Goal: Task Accomplishment & Management: Use online tool/utility

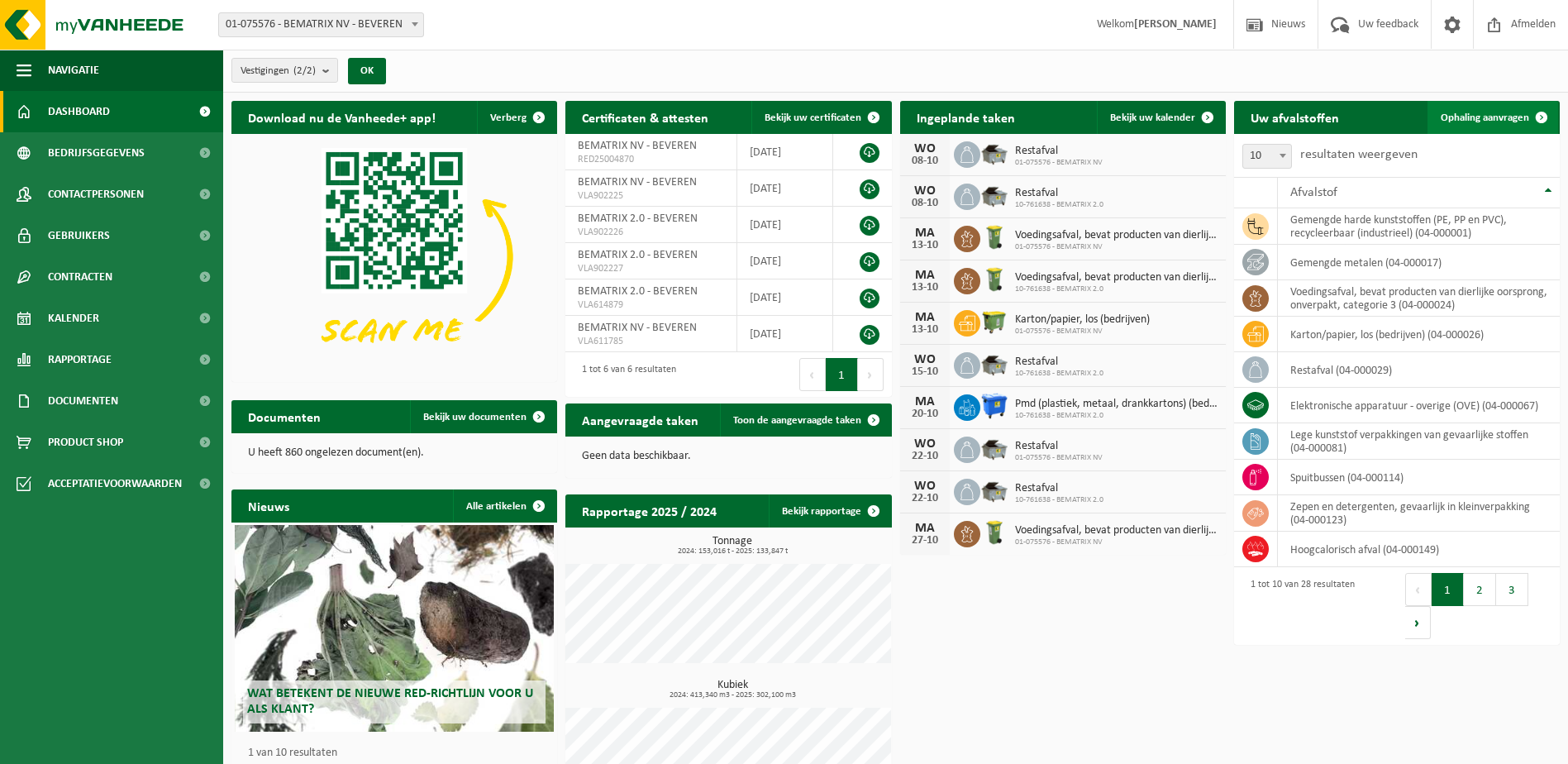
click at [1494, 114] on span "Ophaling aanvragen" at bounding box center [1484, 118] width 88 height 11
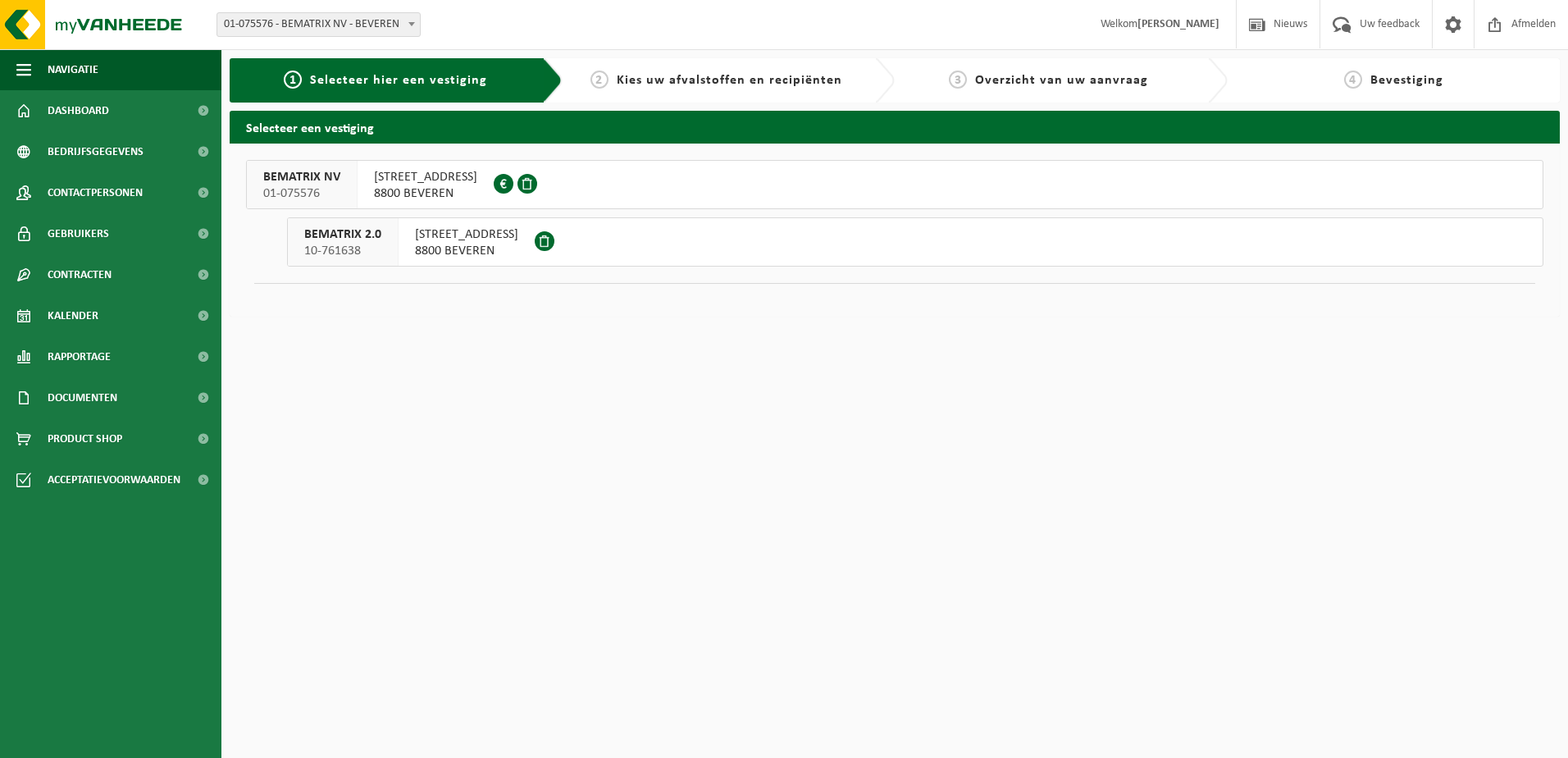
click at [432, 241] on span "INDUSTRIEWEG 47" at bounding box center [466, 234] width 103 height 17
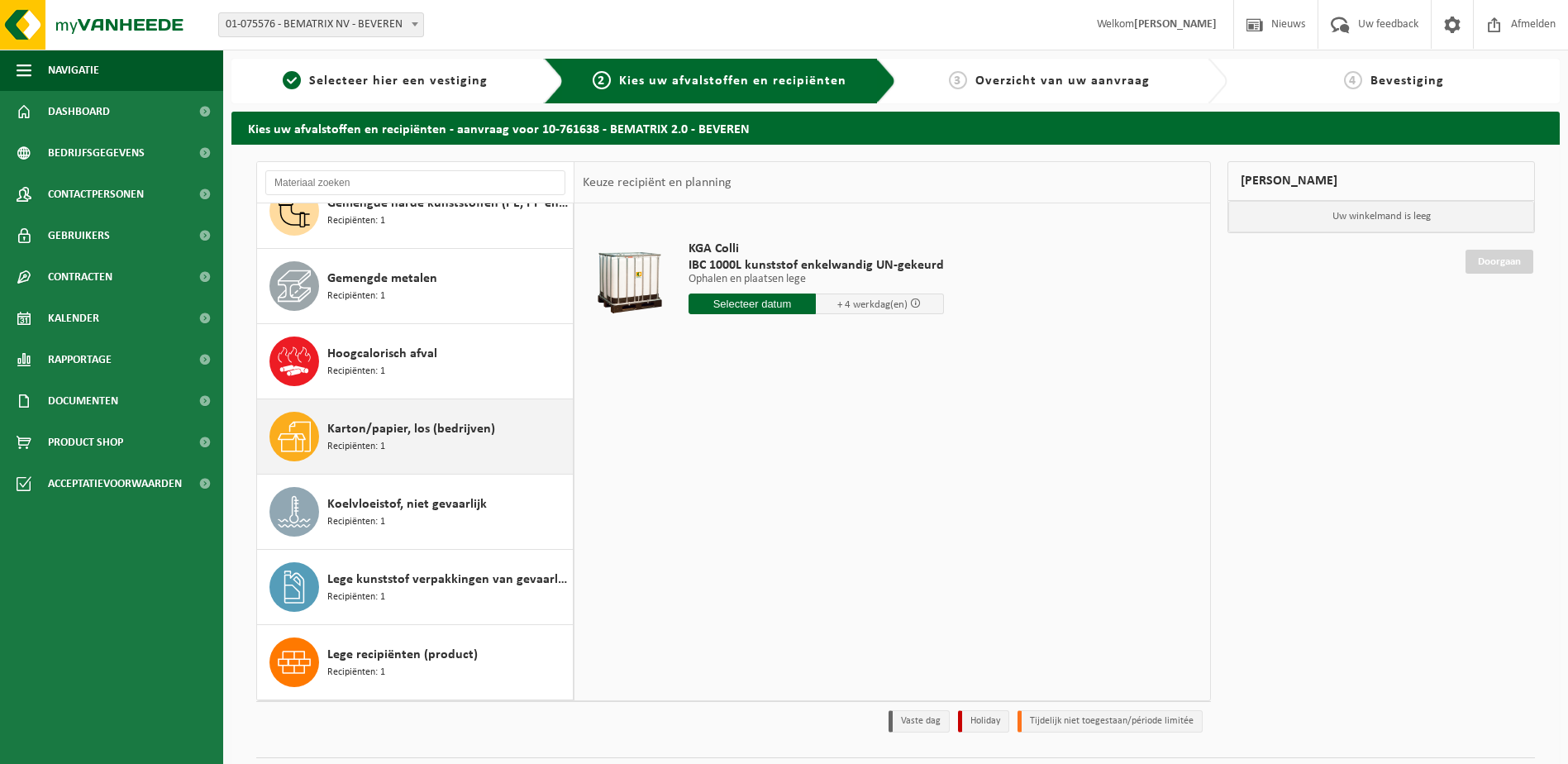
click at [365, 433] on span "Karton/papier, los (bedrijven)" at bounding box center [411, 429] width 168 height 20
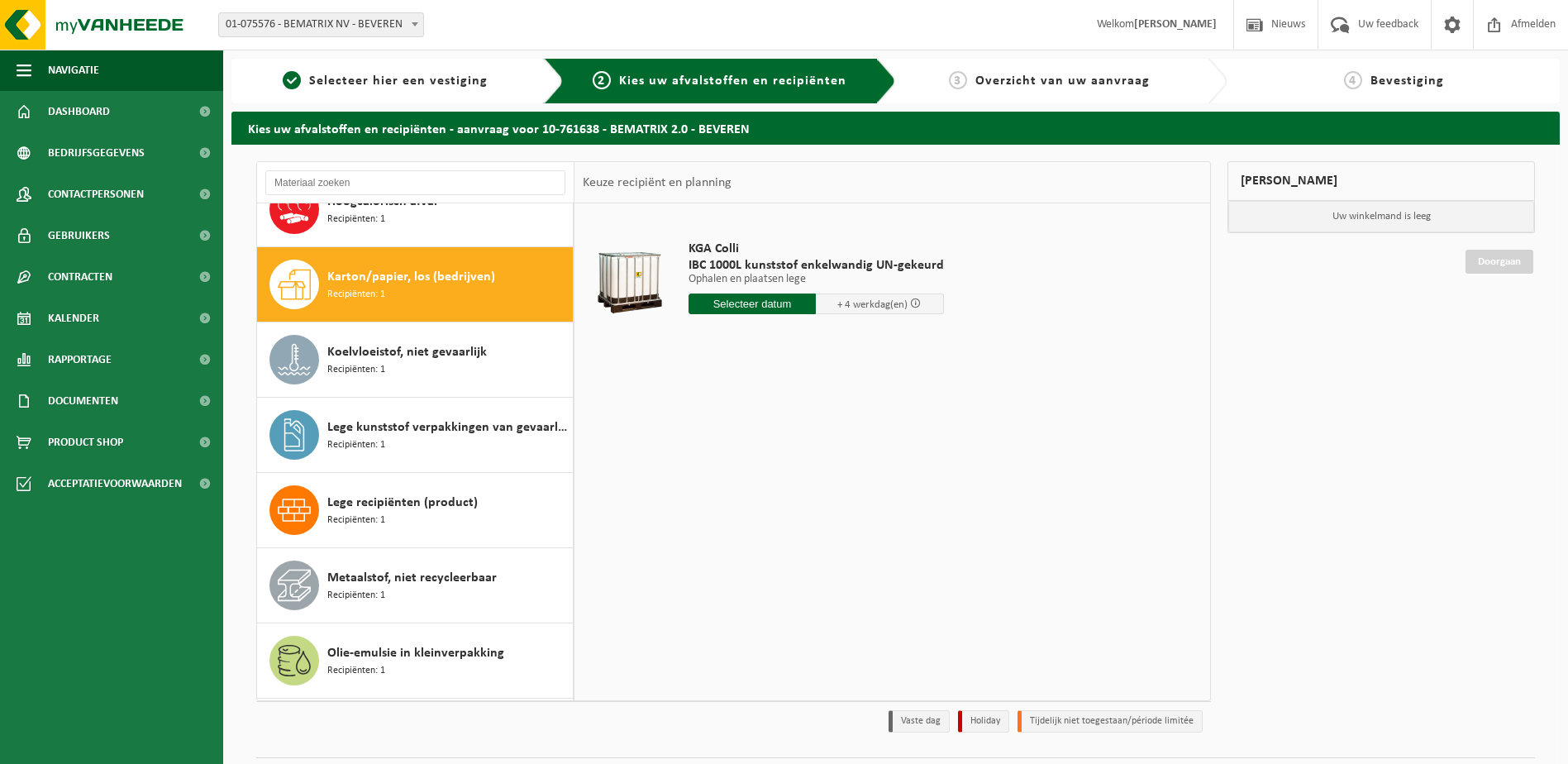
scroll to position [526, 0]
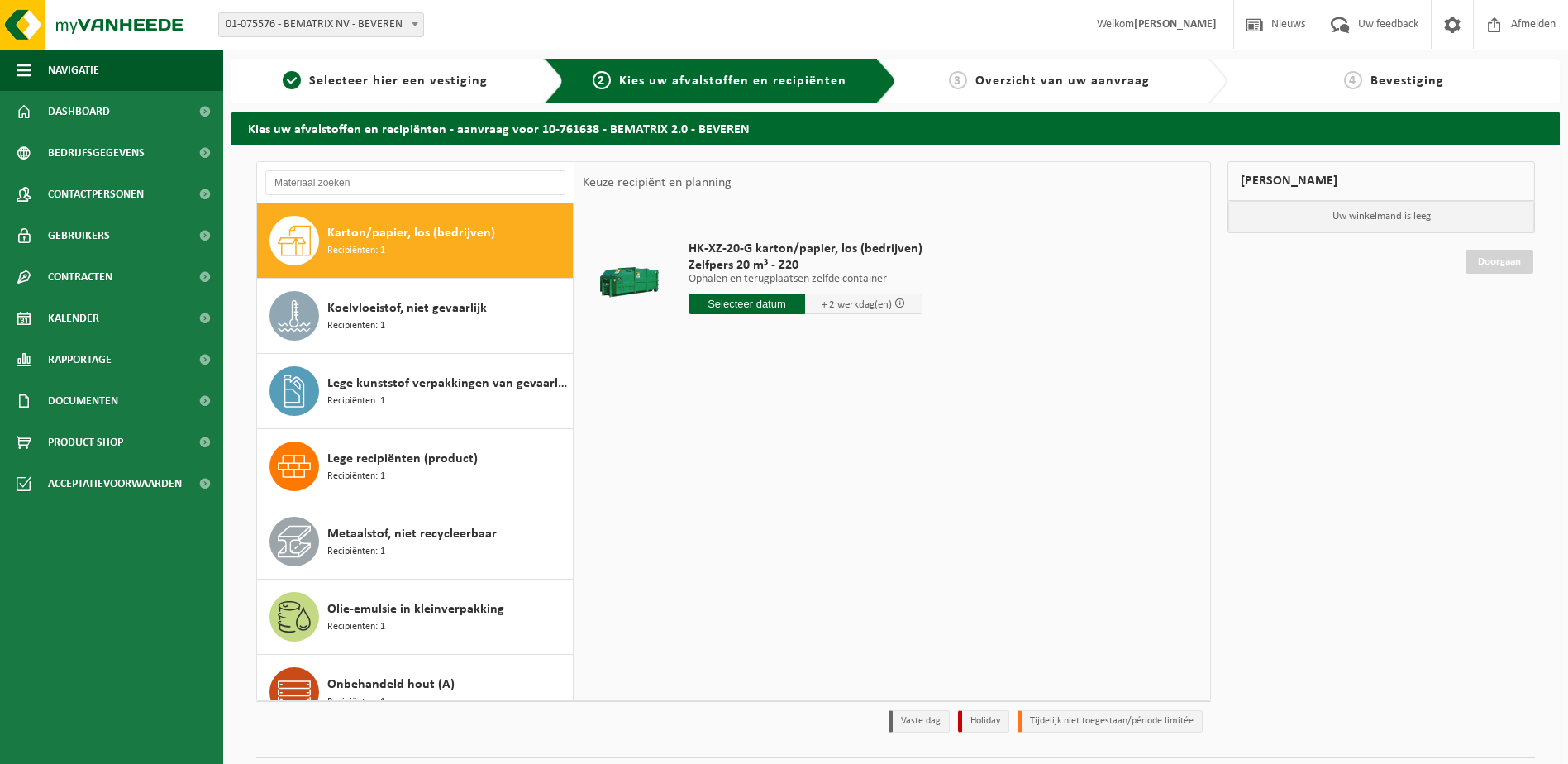
click at [769, 305] on input "text" at bounding box center [746, 303] width 117 height 20
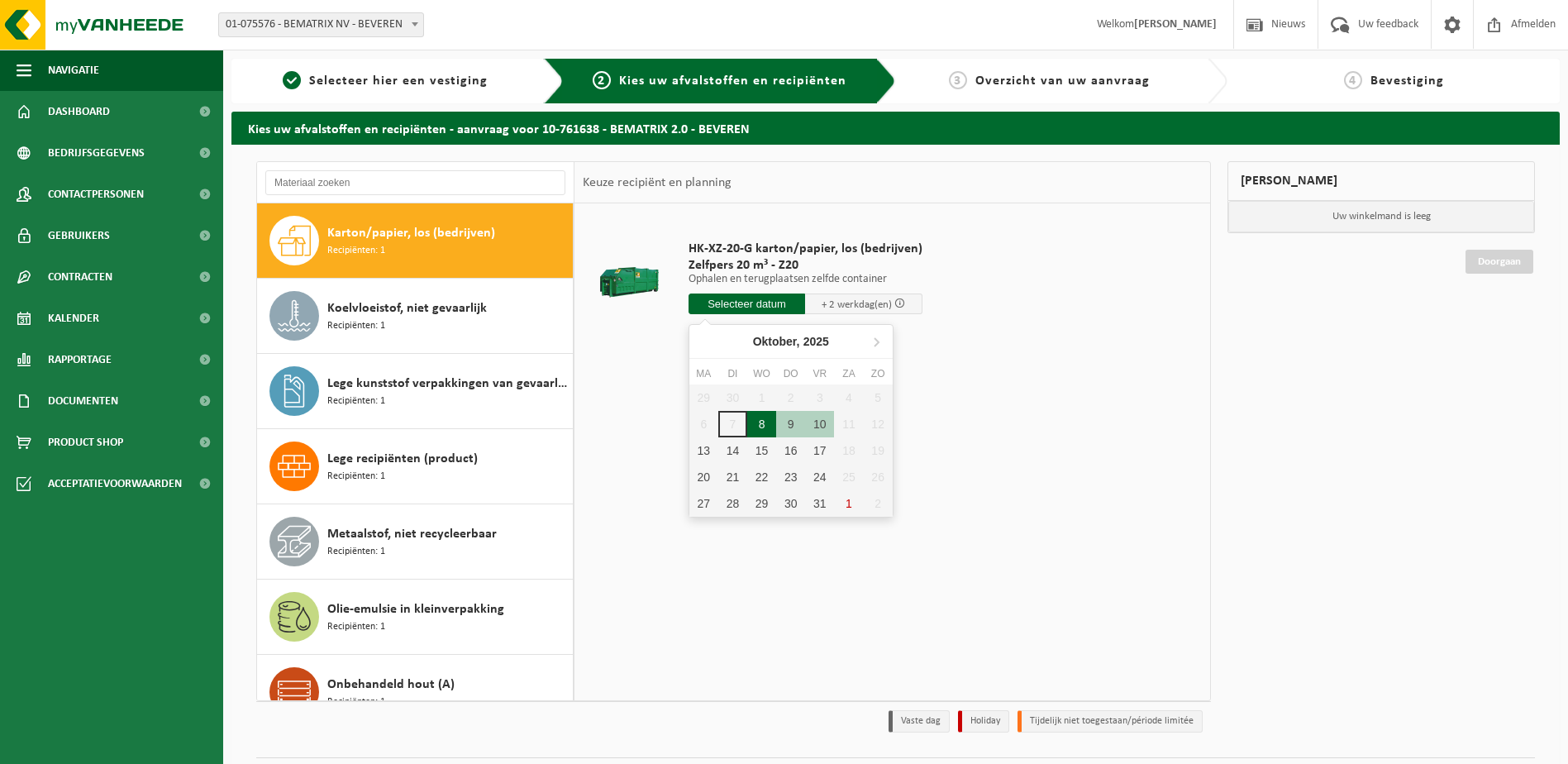
click at [756, 420] on div "8" at bounding box center [761, 424] width 29 height 26
type input "Van 2025-10-08"
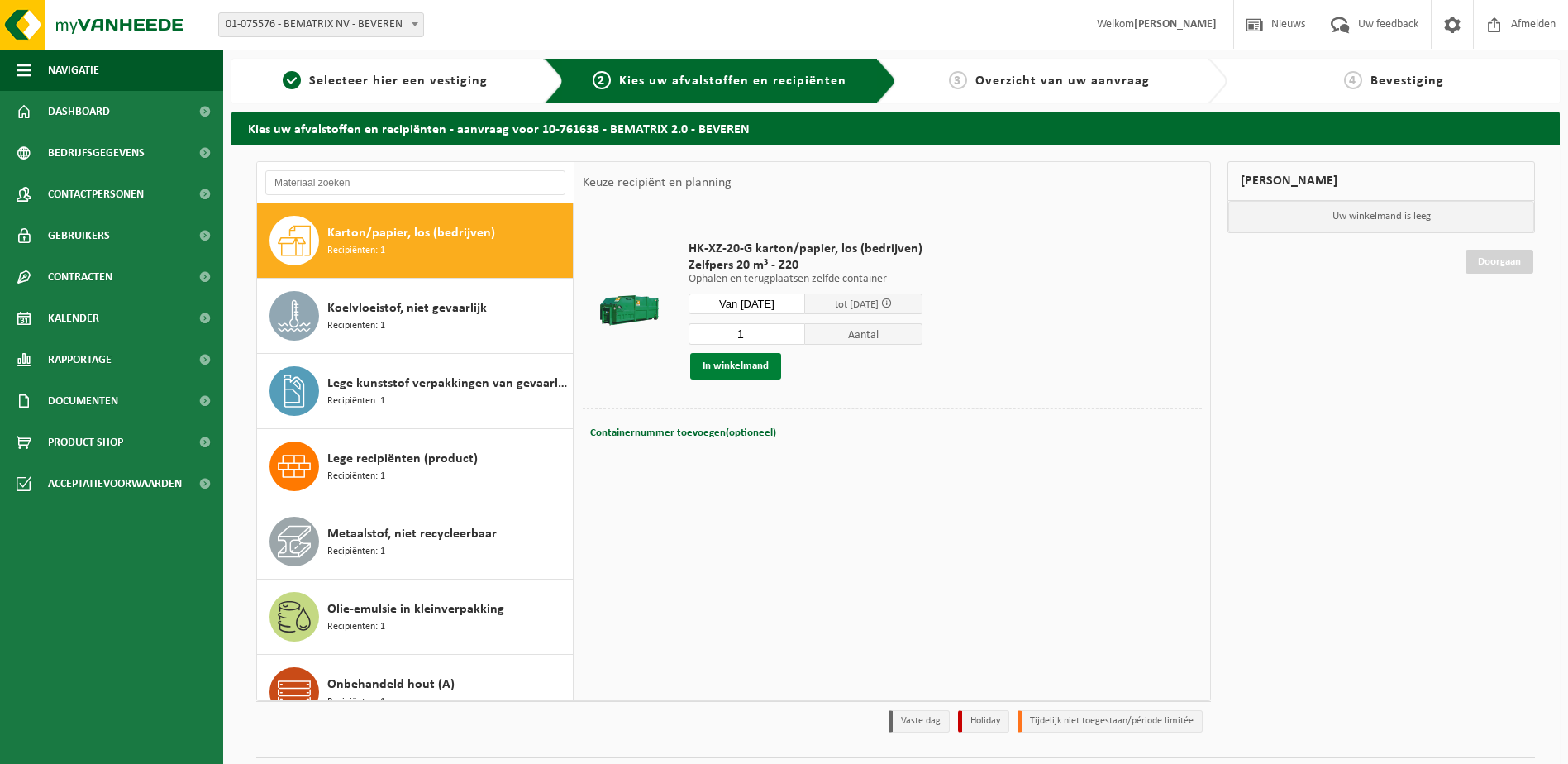
click at [765, 361] on button "In winkelmand" at bounding box center [735, 366] width 91 height 26
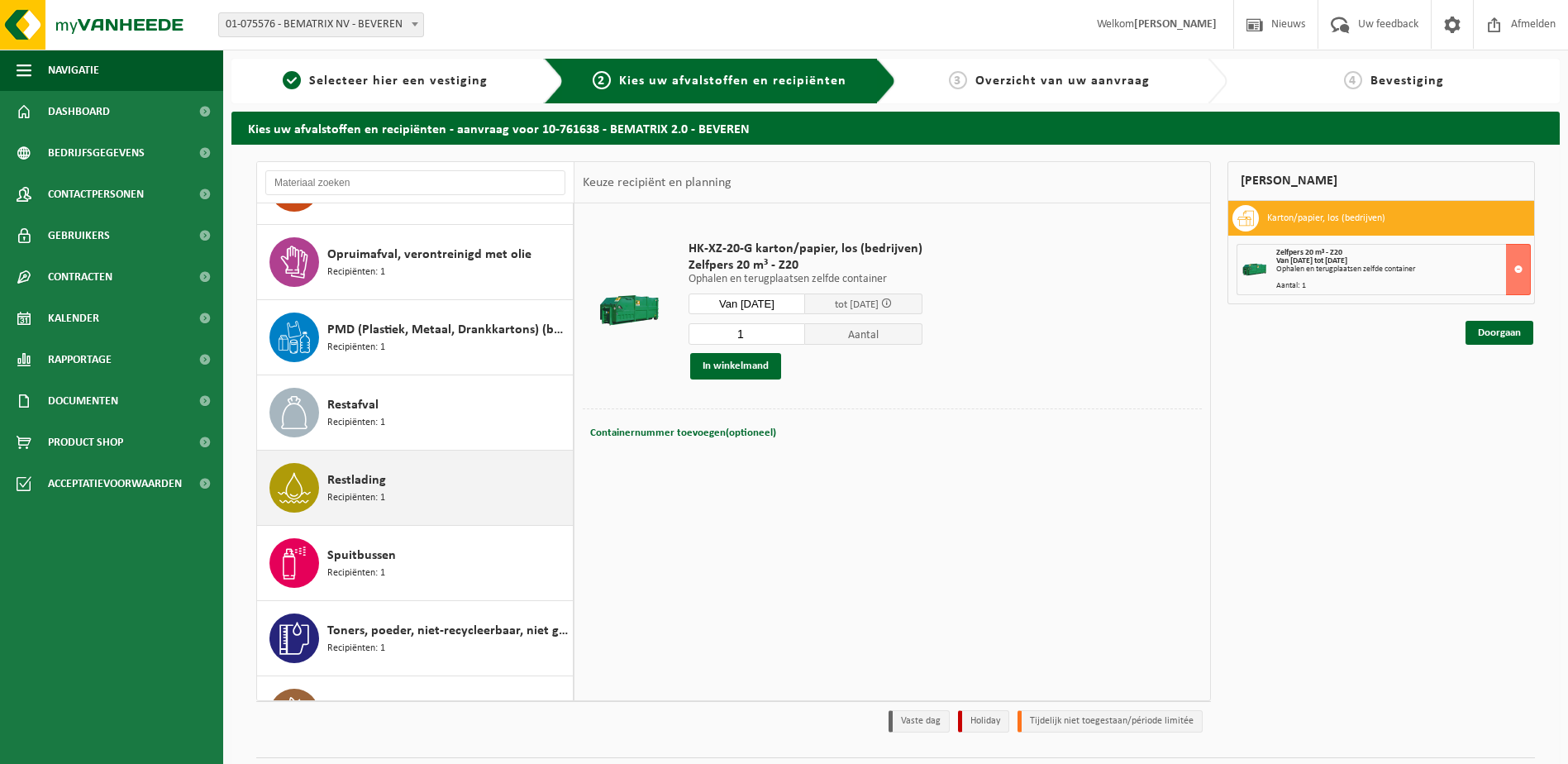
scroll to position [992, 0]
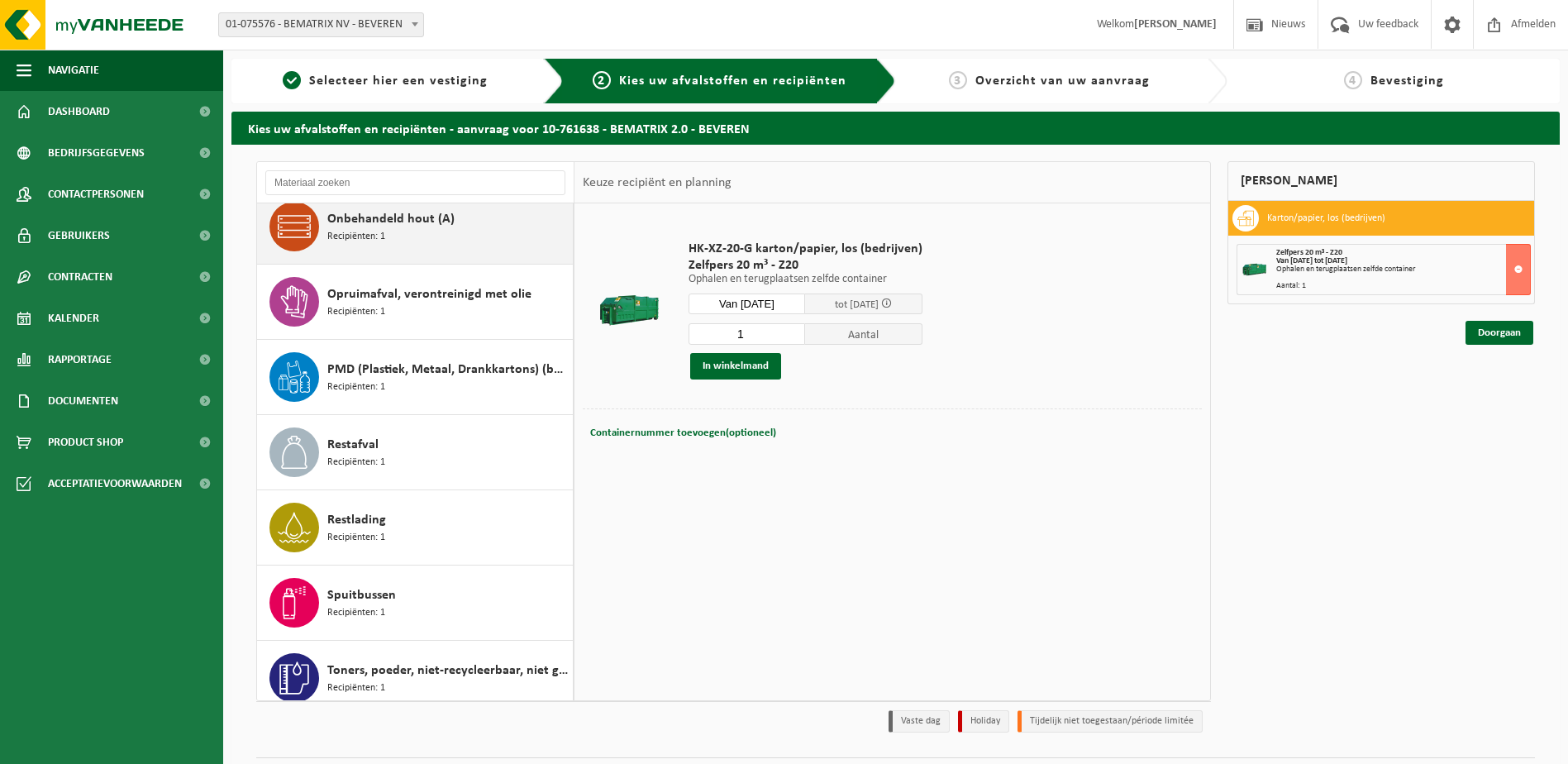
click at [407, 224] on span "Onbehandeld hout (A)" at bounding box center [391, 219] width 128 height 20
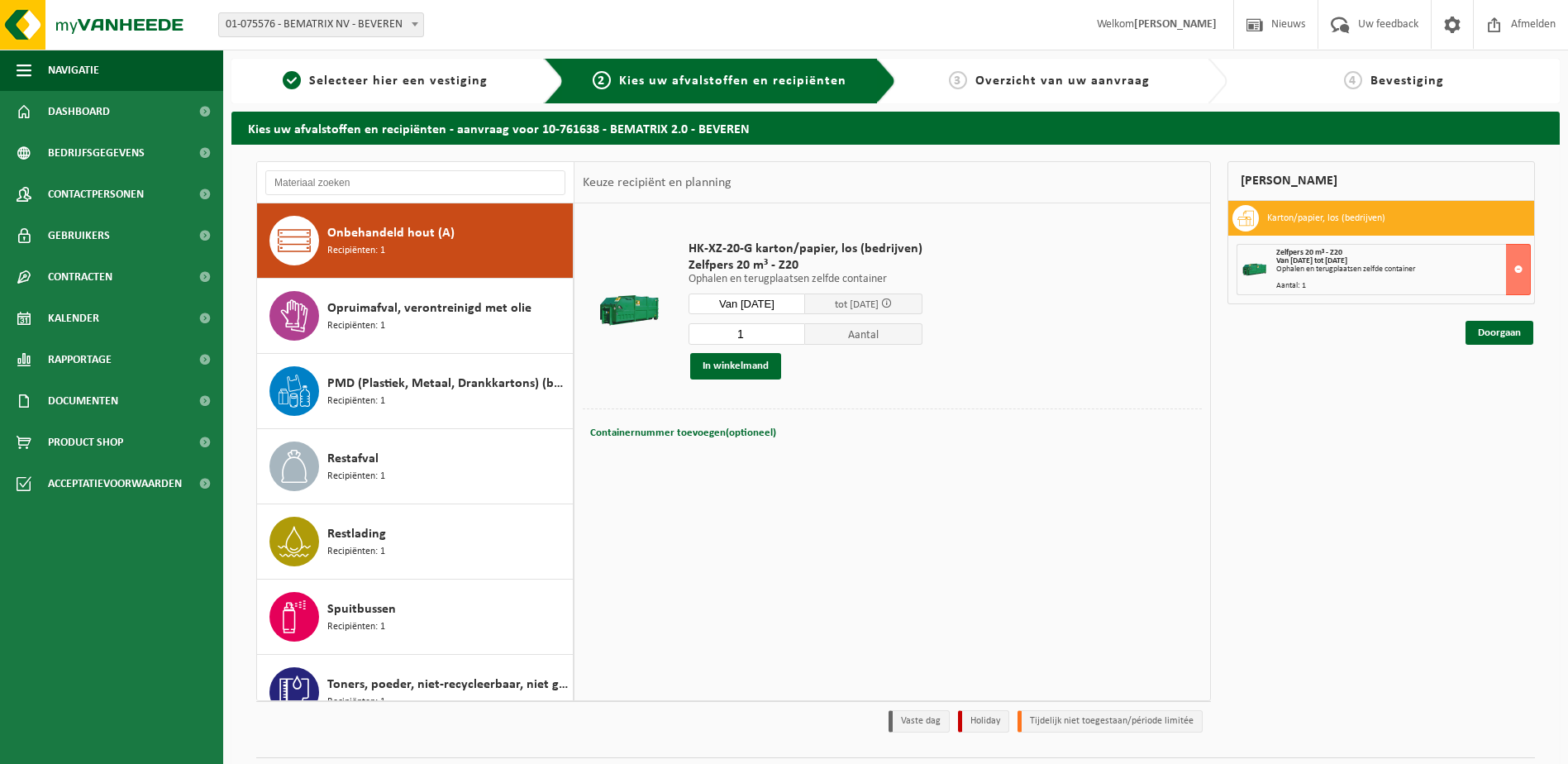
scroll to position [978, 0]
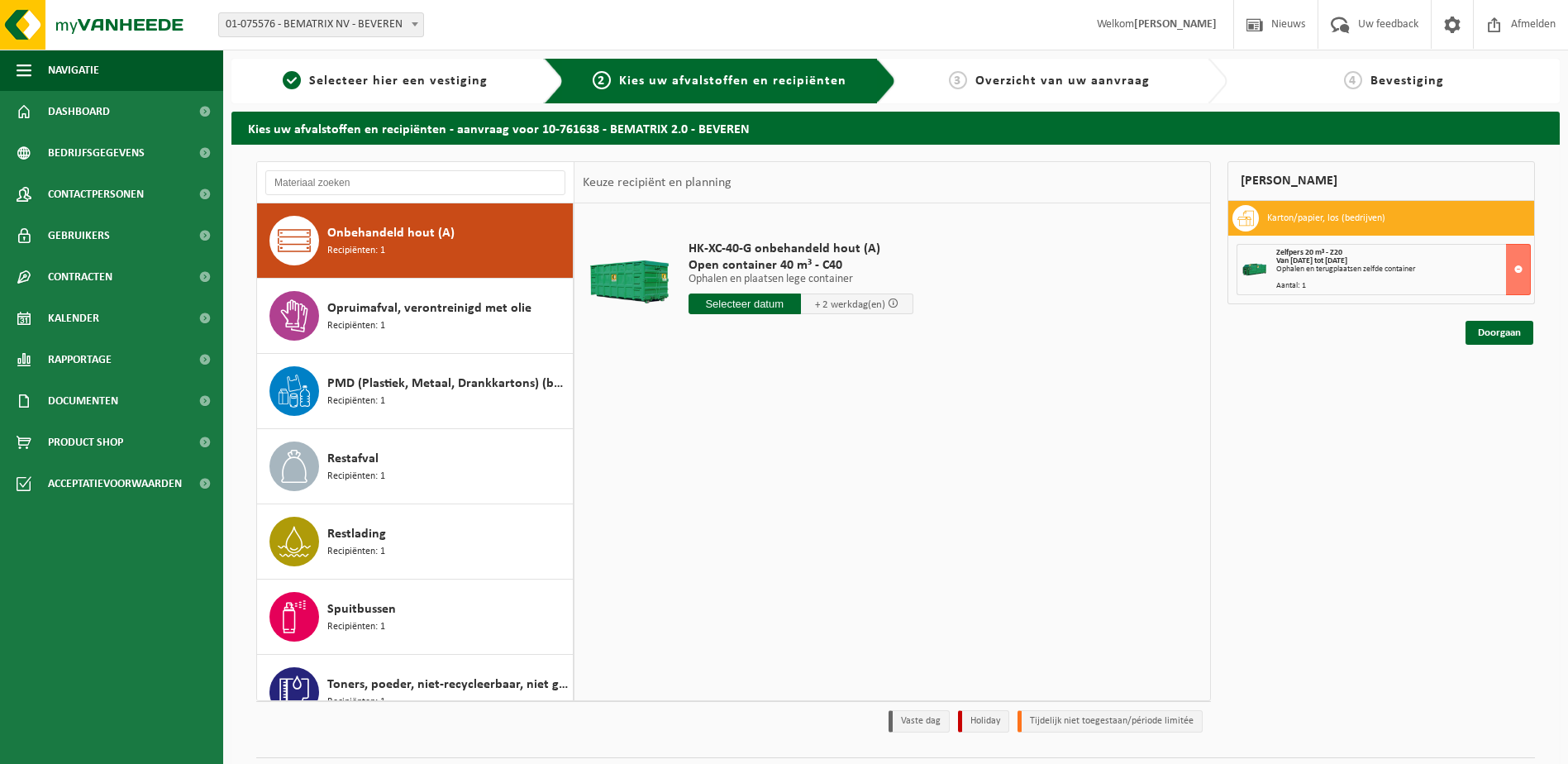
click at [744, 305] on input "text" at bounding box center [744, 303] width 113 height 20
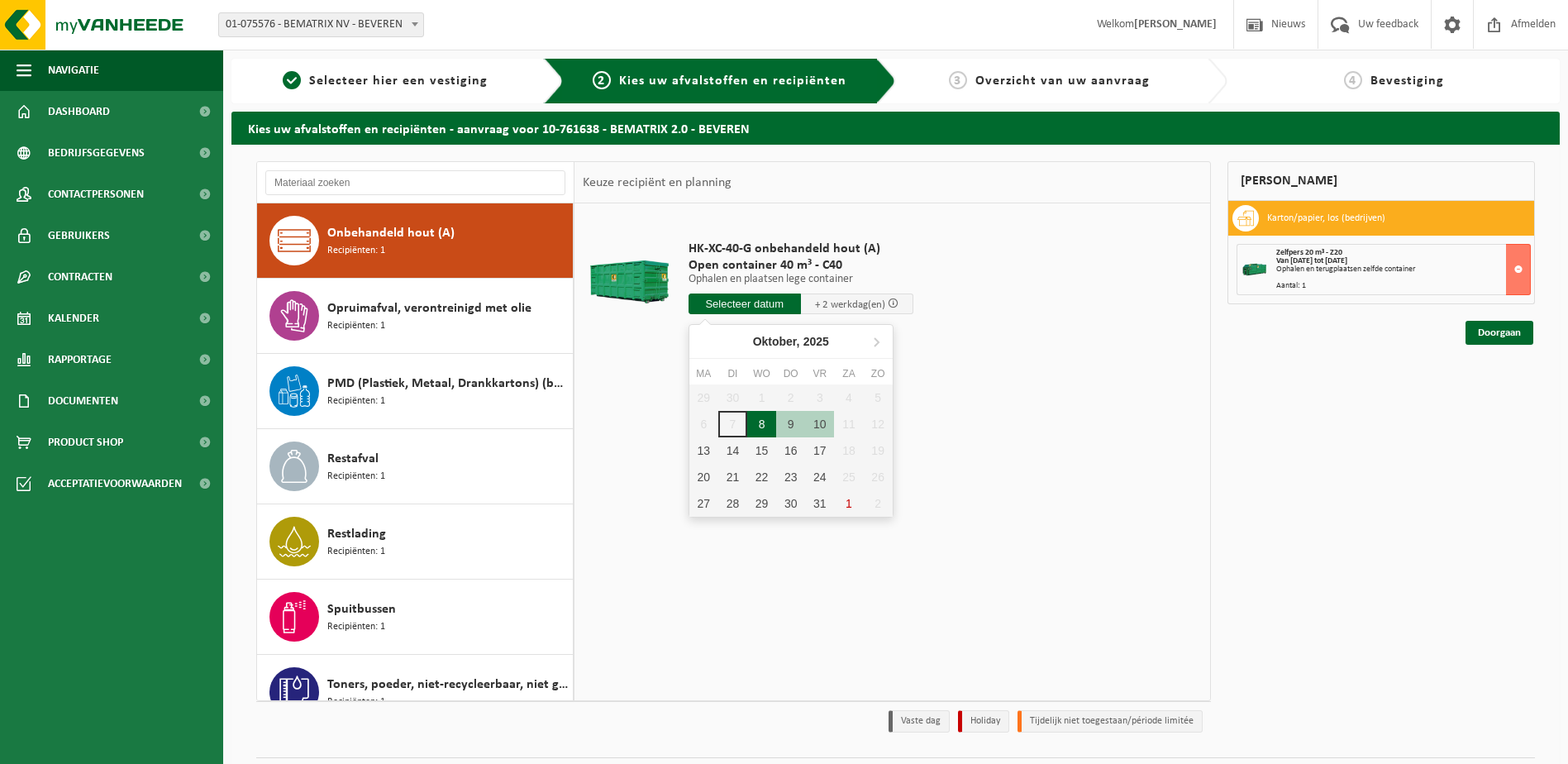
click at [754, 423] on div "8" at bounding box center [761, 424] width 29 height 26
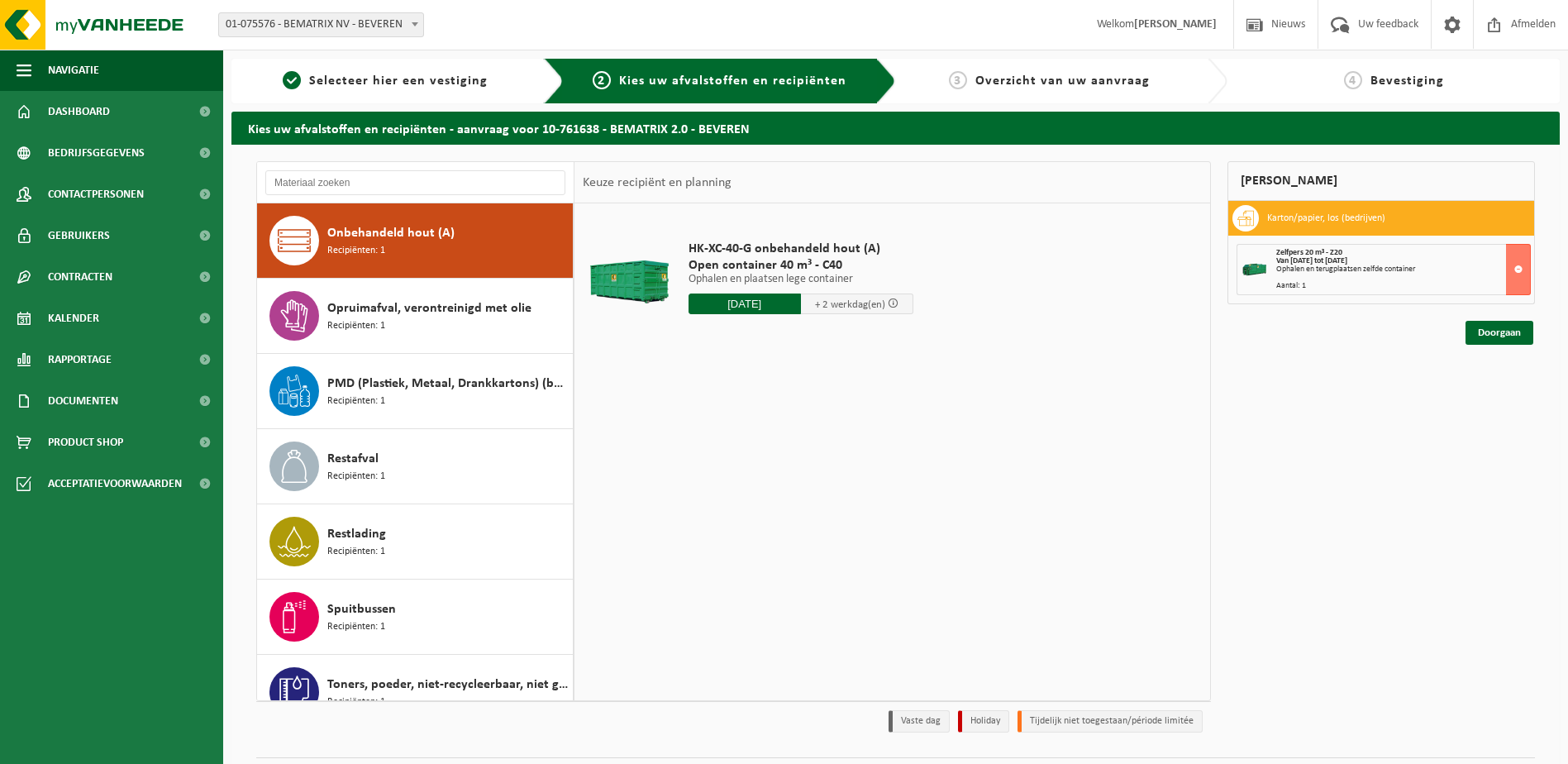
type input "Van 2025-10-08"
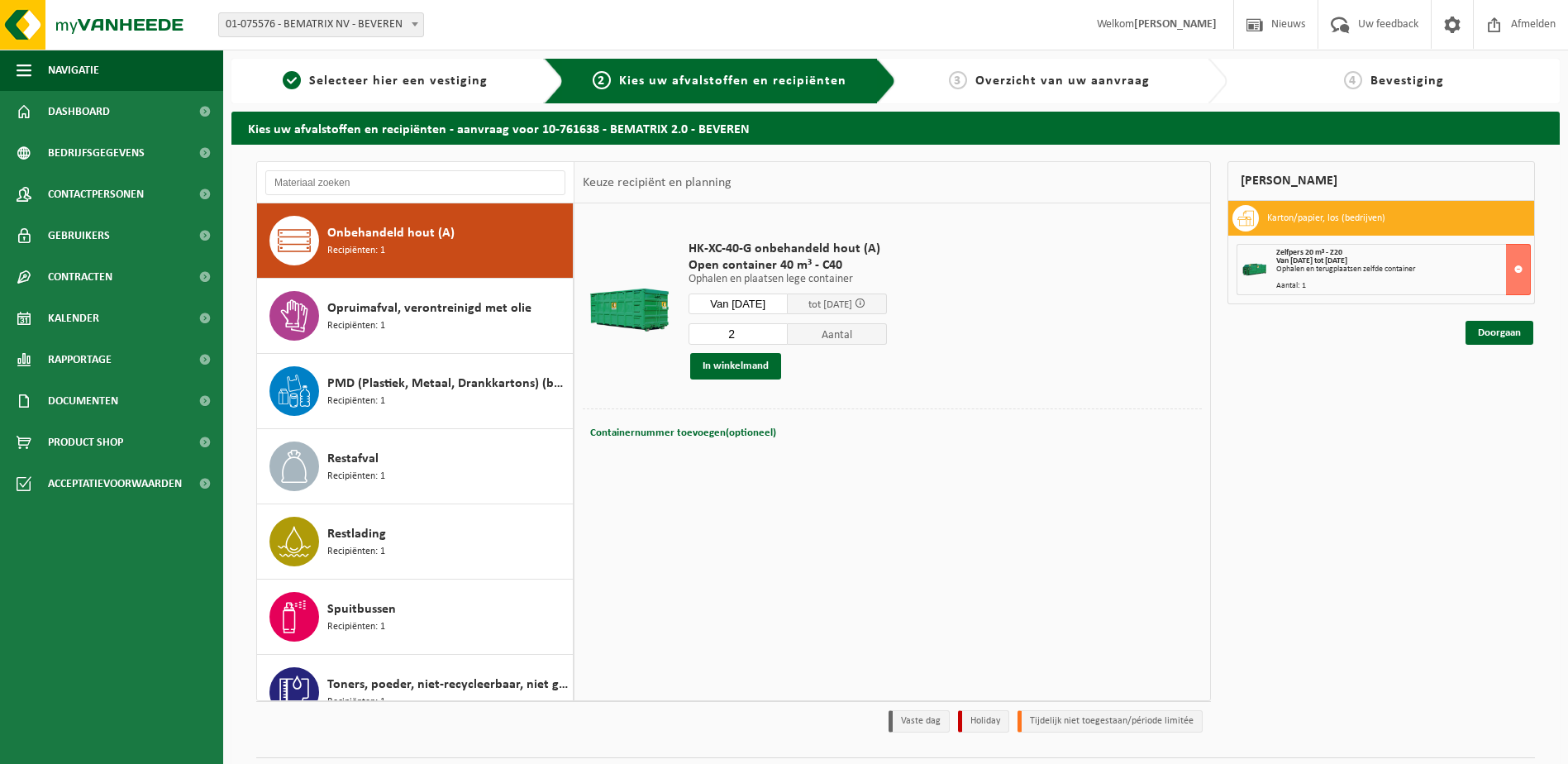
click at [784, 330] on input "2" at bounding box center [737, 334] width 99 height 21
type input "1"
click at [788, 340] on input "1" at bounding box center [737, 334] width 99 height 21
click at [763, 373] on button "In winkelmand" at bounding box center [735, 366] width 91 height 26
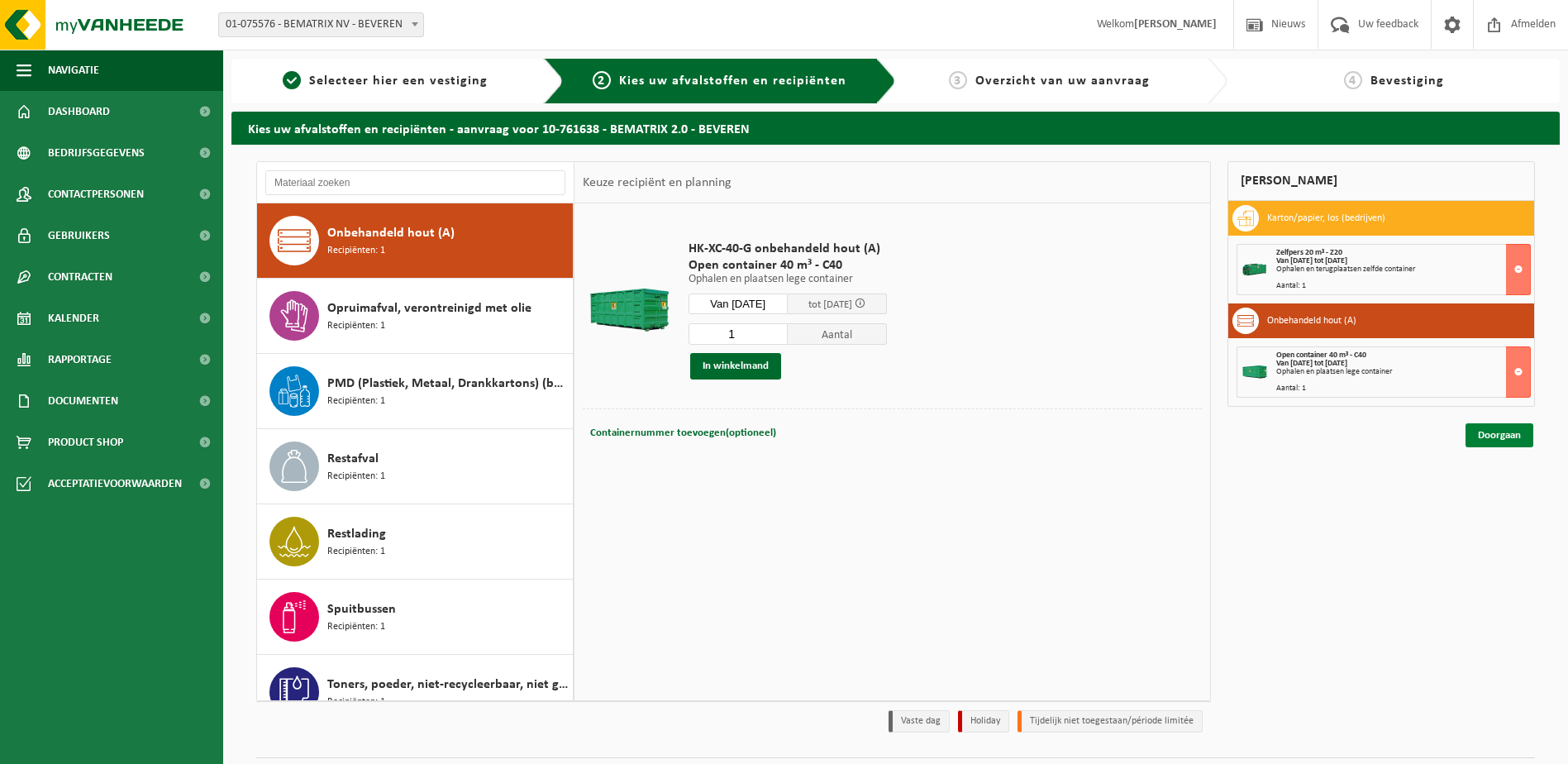
click at [1500, 431] on link "Doorgaan" at bounding box center [1498, 435] width 68 height 24
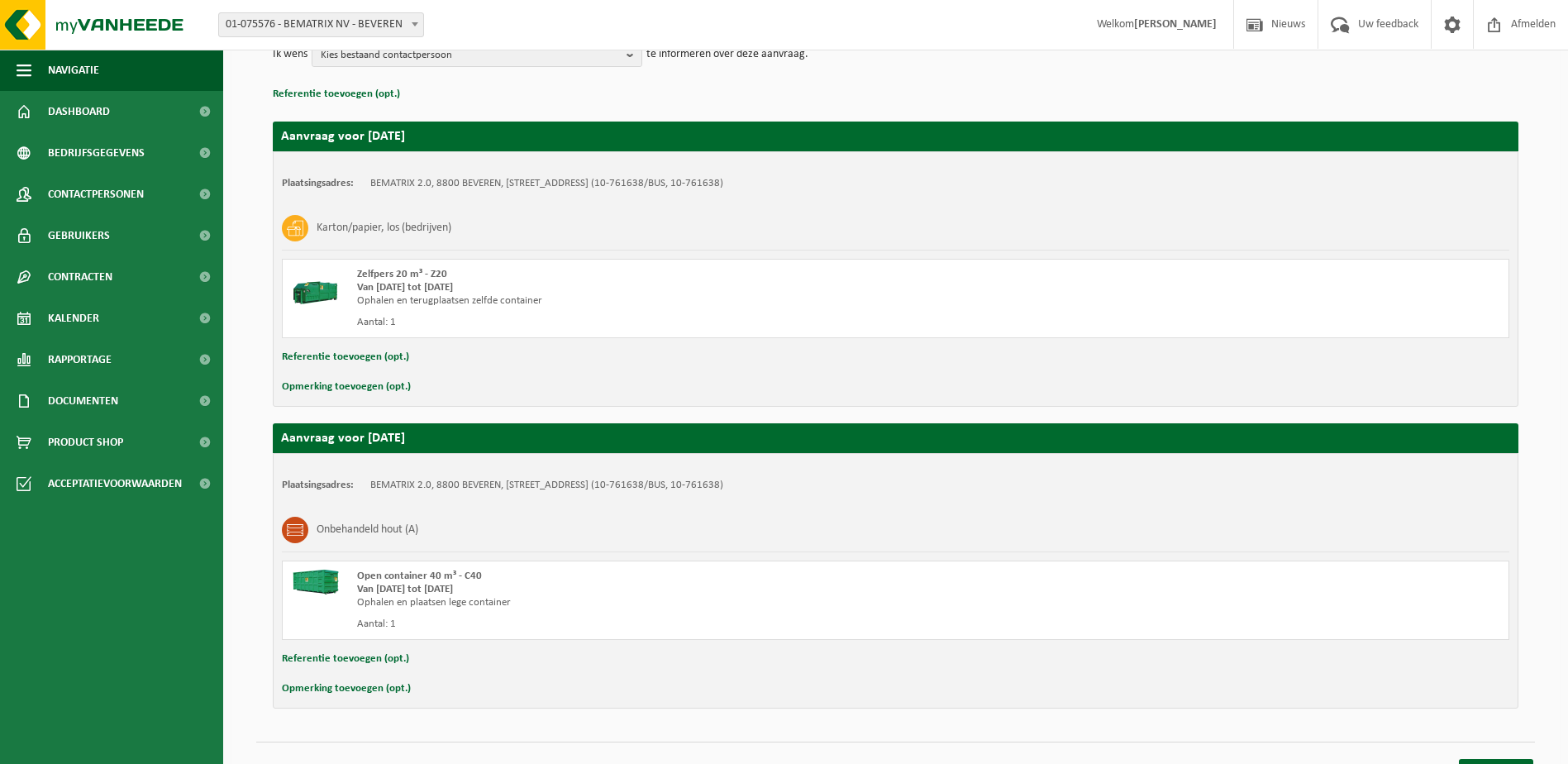
scroll to position [247, 0]
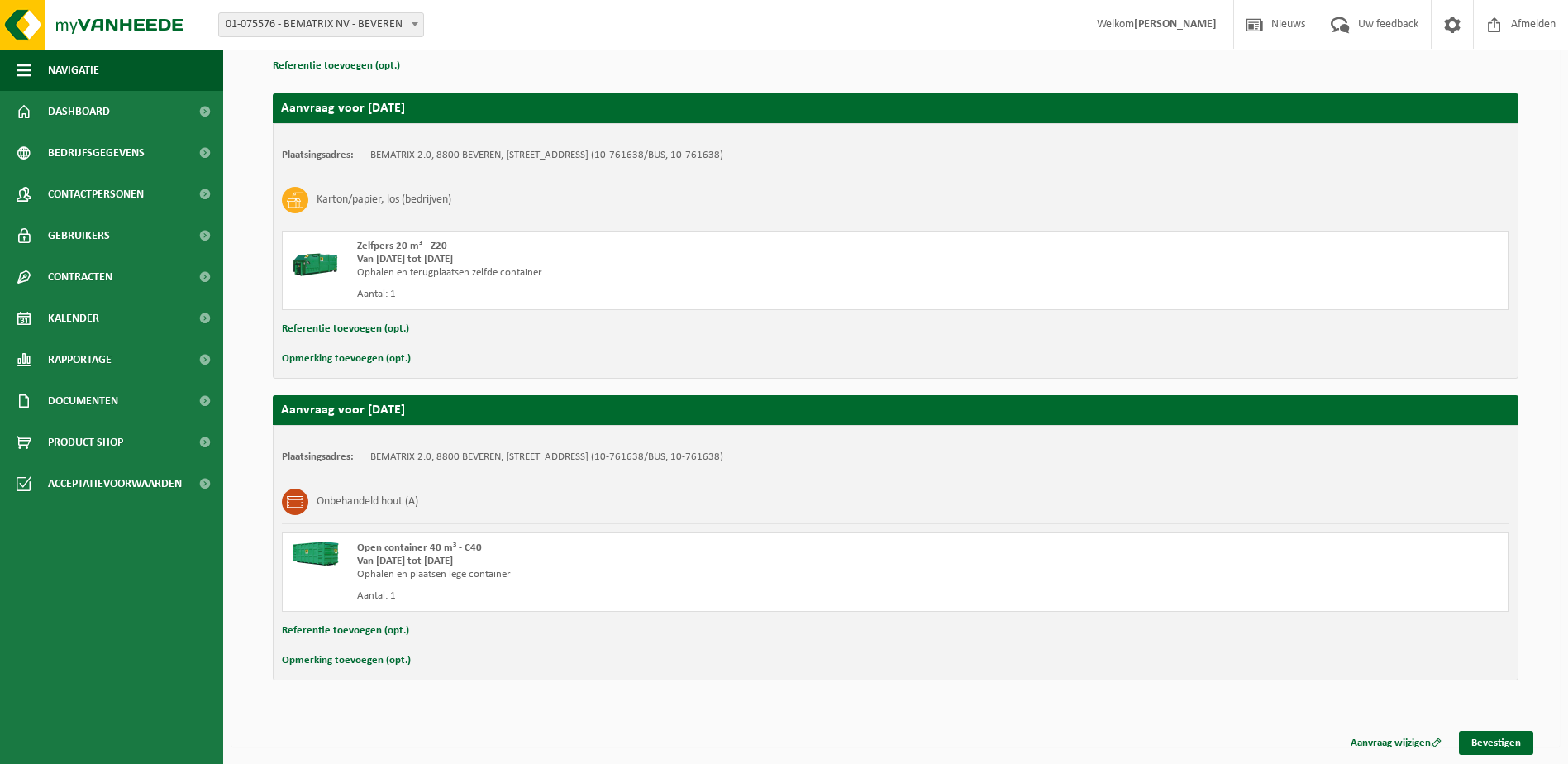
click at [387, 657] on button "Opmerking toevoegen (opt.)" at bounding box center [346, 660] width 129 height 21
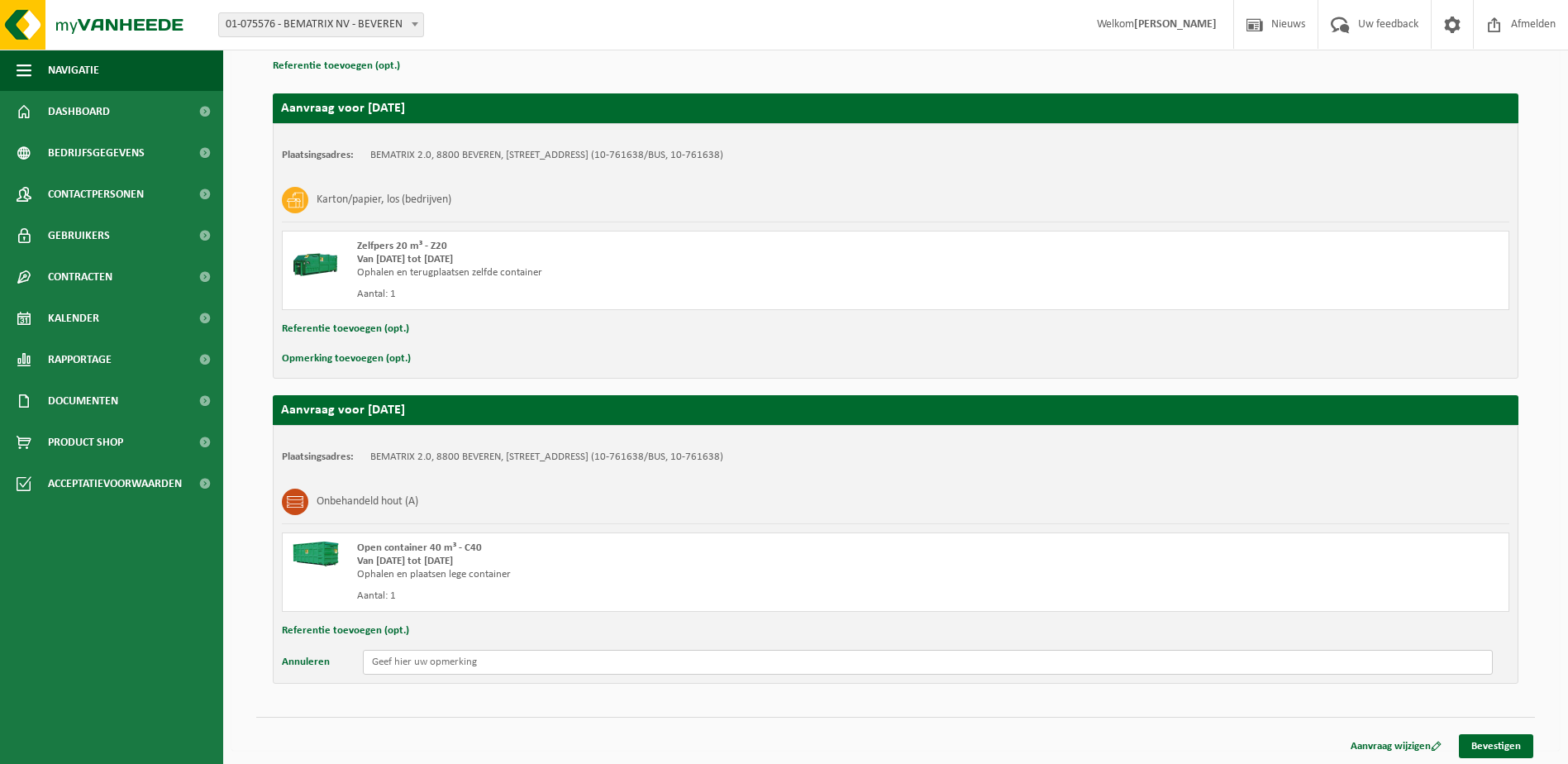
click at [576, 666] on input "text" at bounding box center [927, 662] width 1130 height 25
type input "heel dringend en graag direct dag nadien terug een ophaling"
click at [1511, 747] on link "Bevestigen" at bounding box center [1496, 746] width 75 height 24
